Goal: Task Accomplishment & Management: Use online tool/utility

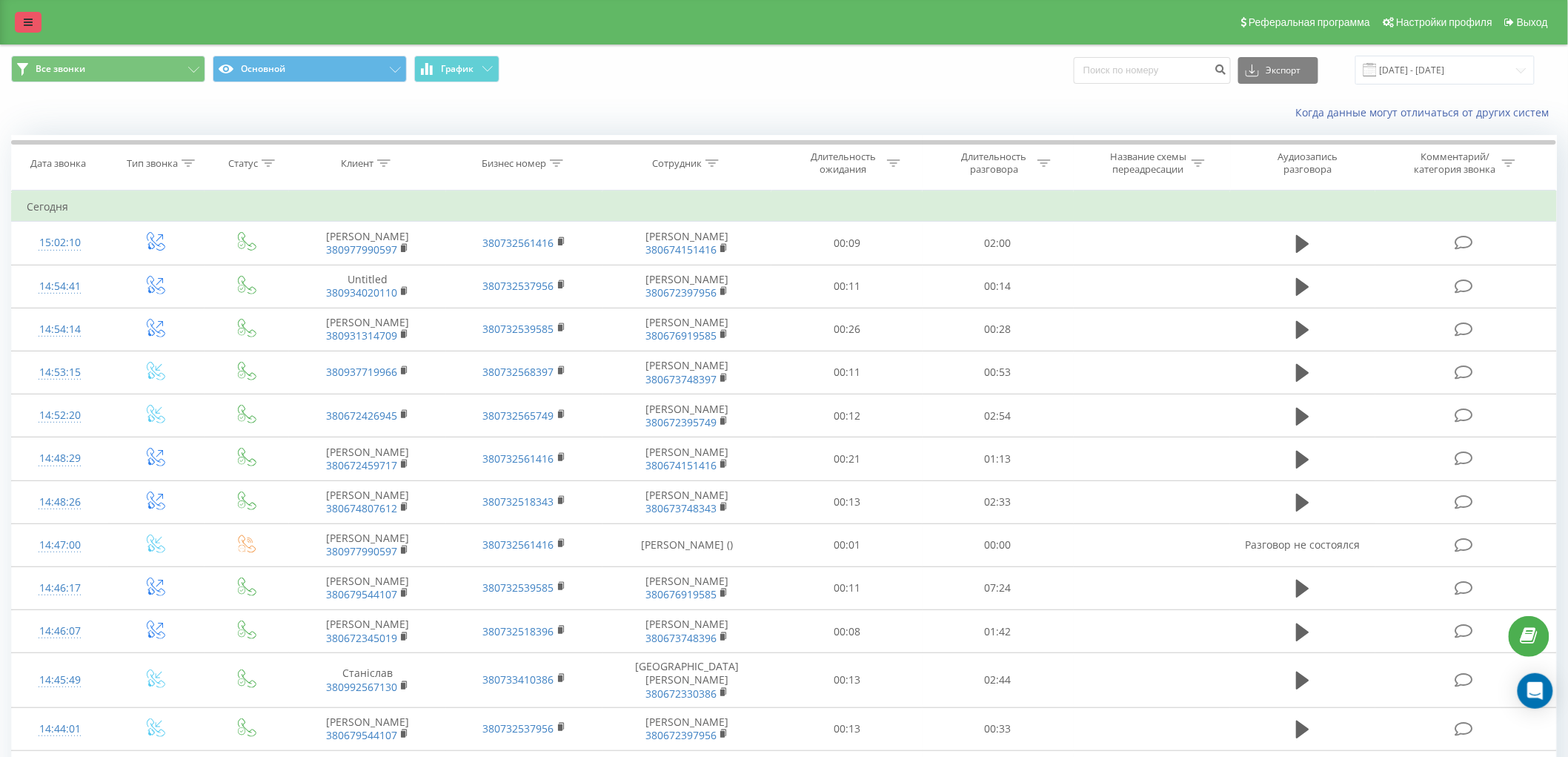
click at [31, 17] on icon at bounding box center [27, 22] width 9 height 11
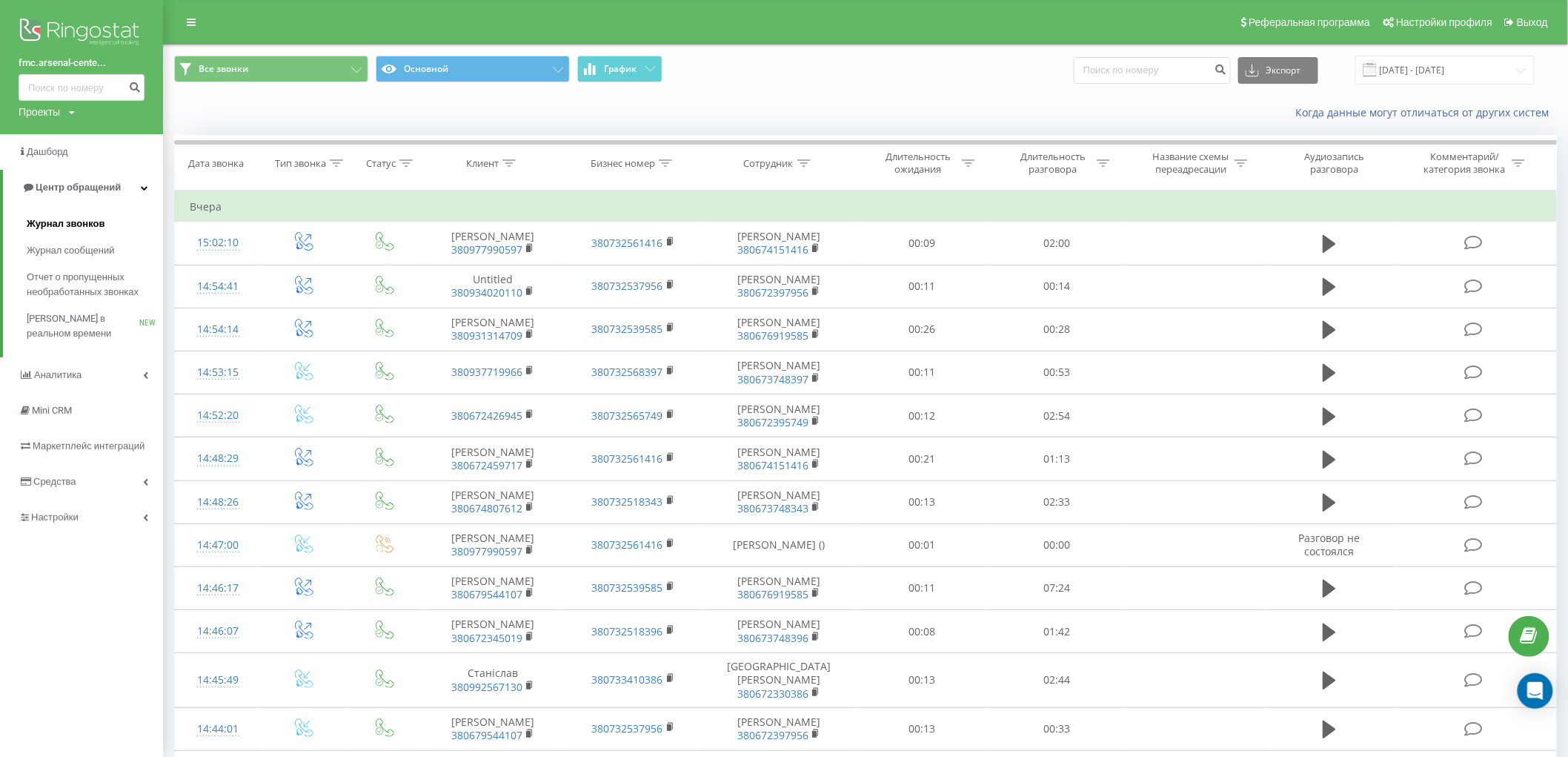
click at [42, 223] on span "Журнал звонков" at bounding box center [65, 224] width 78 height 15
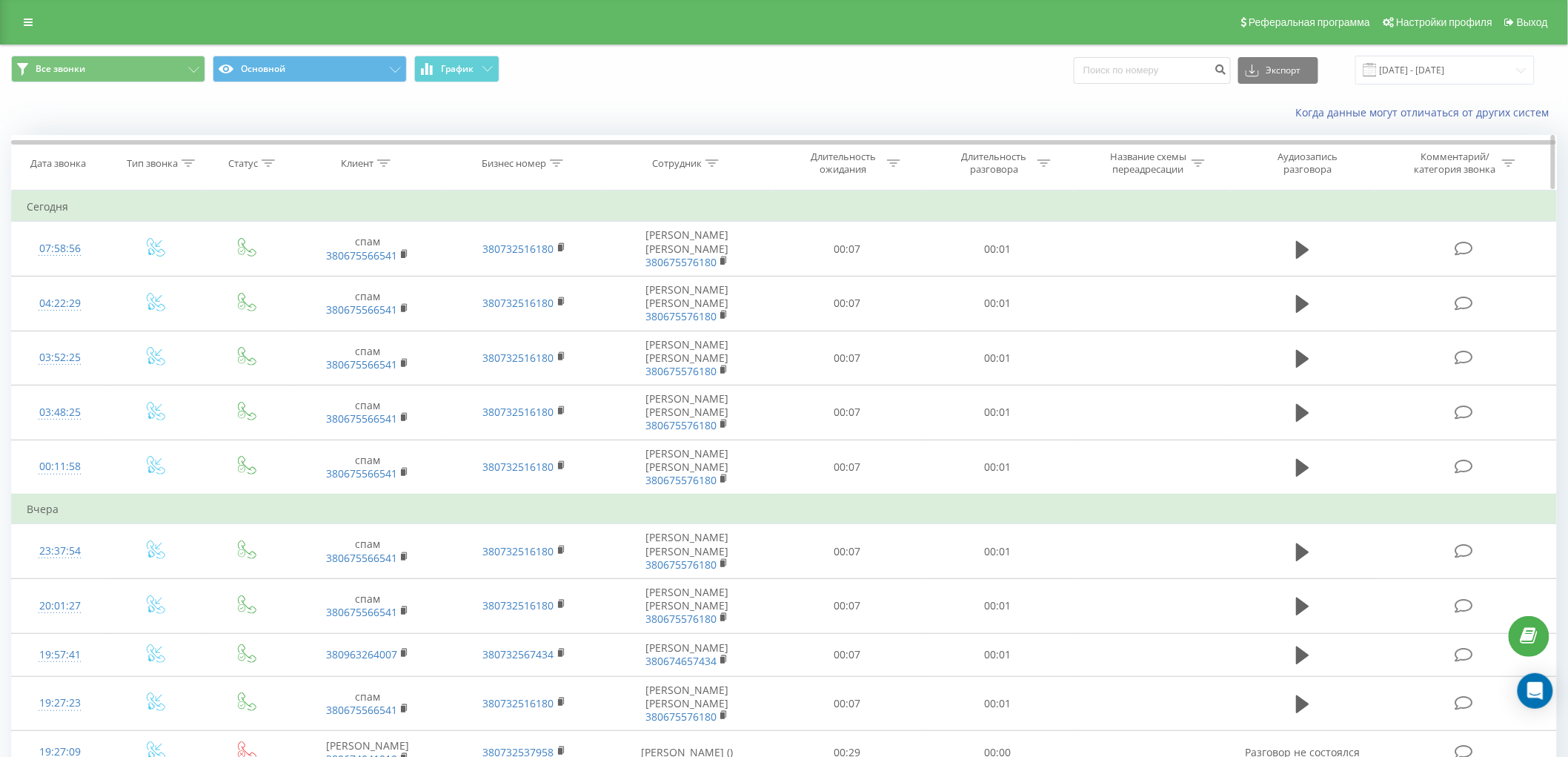
click at [715, 160] on icon at bounding box center [712, 163] width 14 height 8
click at [700, 267] on input "text" at bounding box center [688, 269] width 130 height 26
click button "OK" at bounding box center [718, 298] width 63 height 18
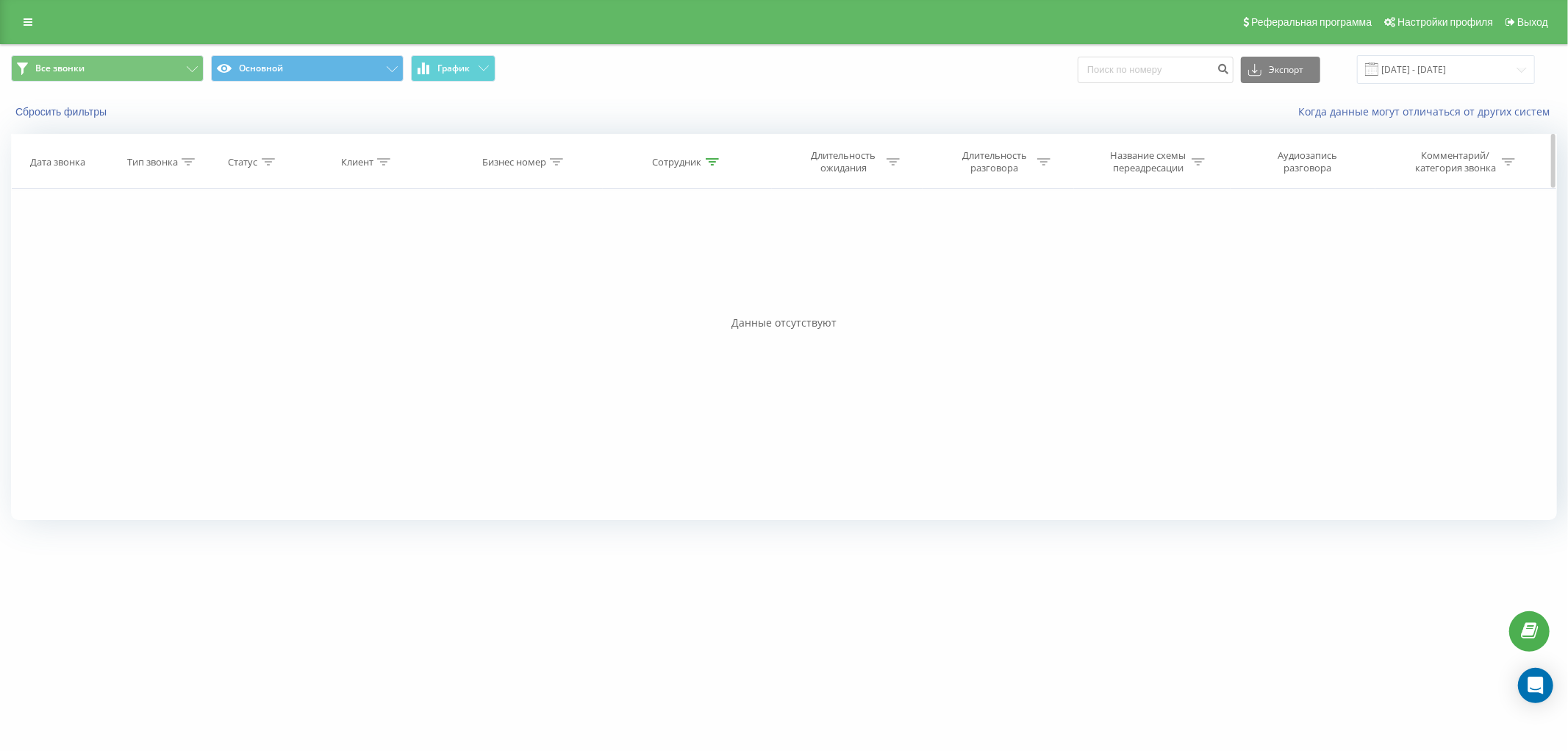
click at [710, 163] on icon at bounding box center [712, 162] width 13 height 8
click at [678, 276] on input "сбе" at bounding box center [687, 267] width 129 height 26
type input "с"
click at [728, 297] on span "OK" at bounding box center [718, 296] width 41 height 23
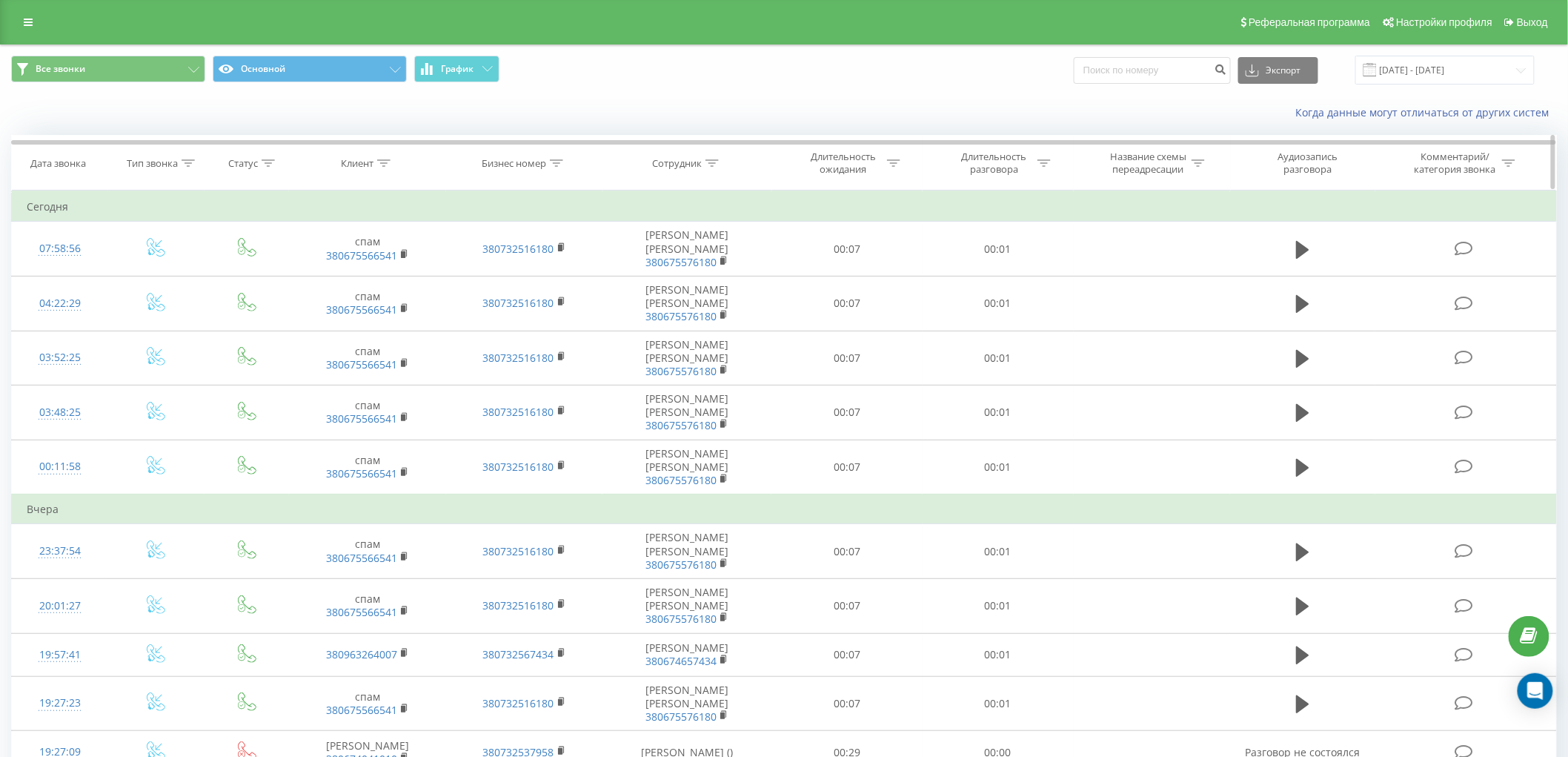
click at [710, 166] on icon at bounding box center [712, 163] width 14 height 8
click at [749, 163] on div "Сотрудник" at bounding box center [688, 163] width 169 height 13
